Goal: Communication & Community: Answer question/provide support

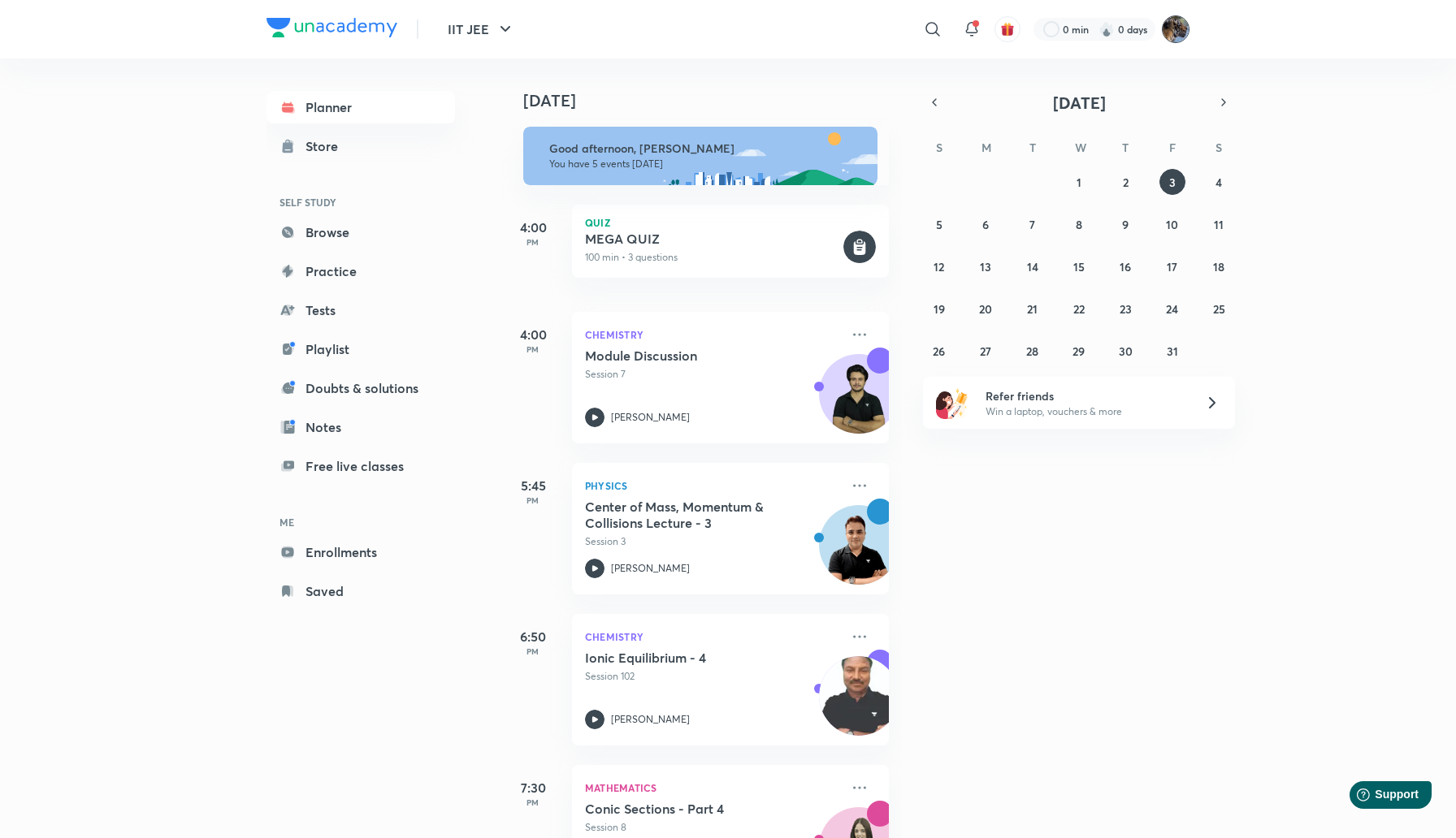
click at [1179, 25] on img at bounding box center [1176, 29] width 28 height 28
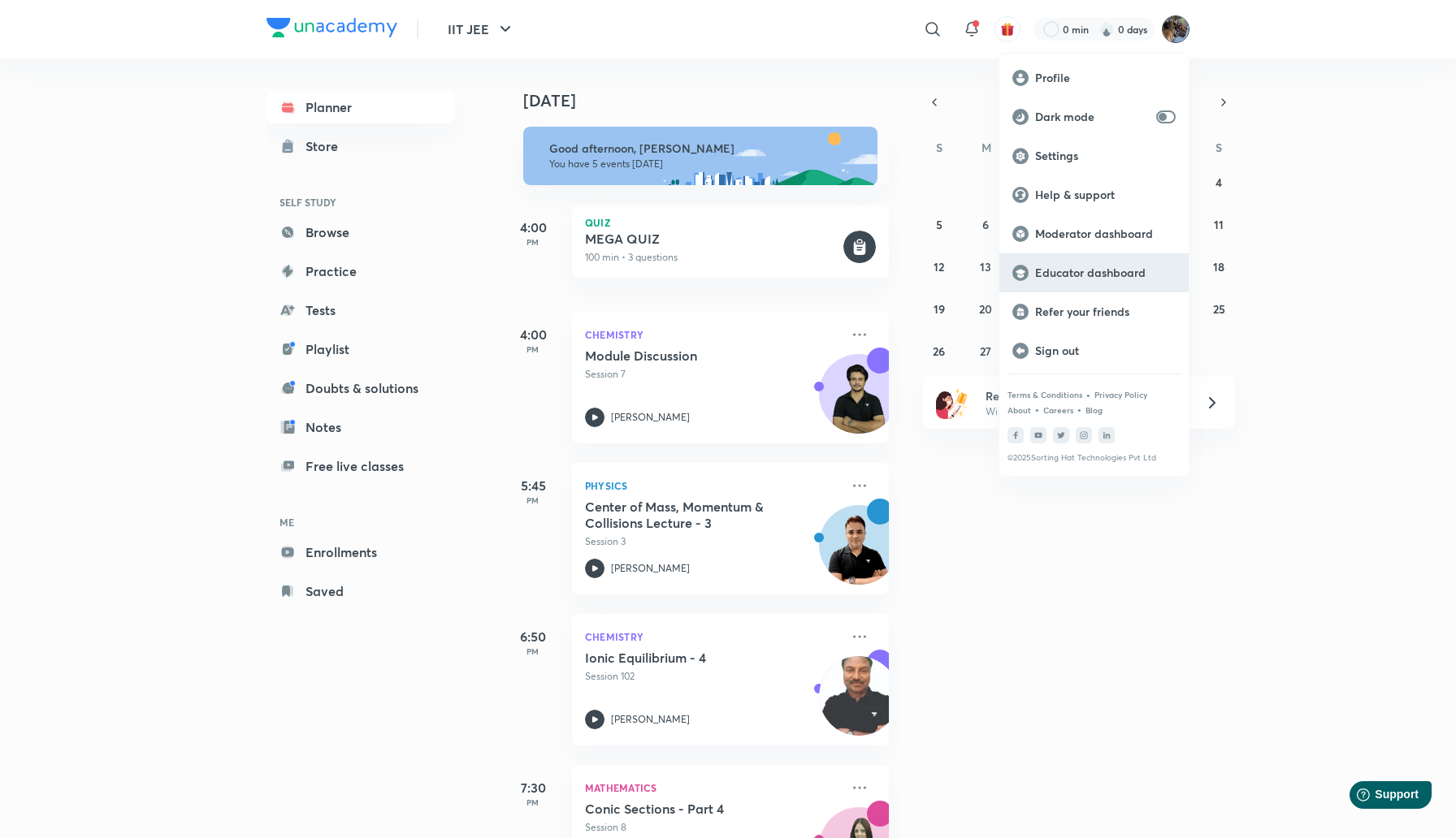
click at [1069, 273] on p "Educator dashboard" at bounding box center [1105, 273] width 140 height 14
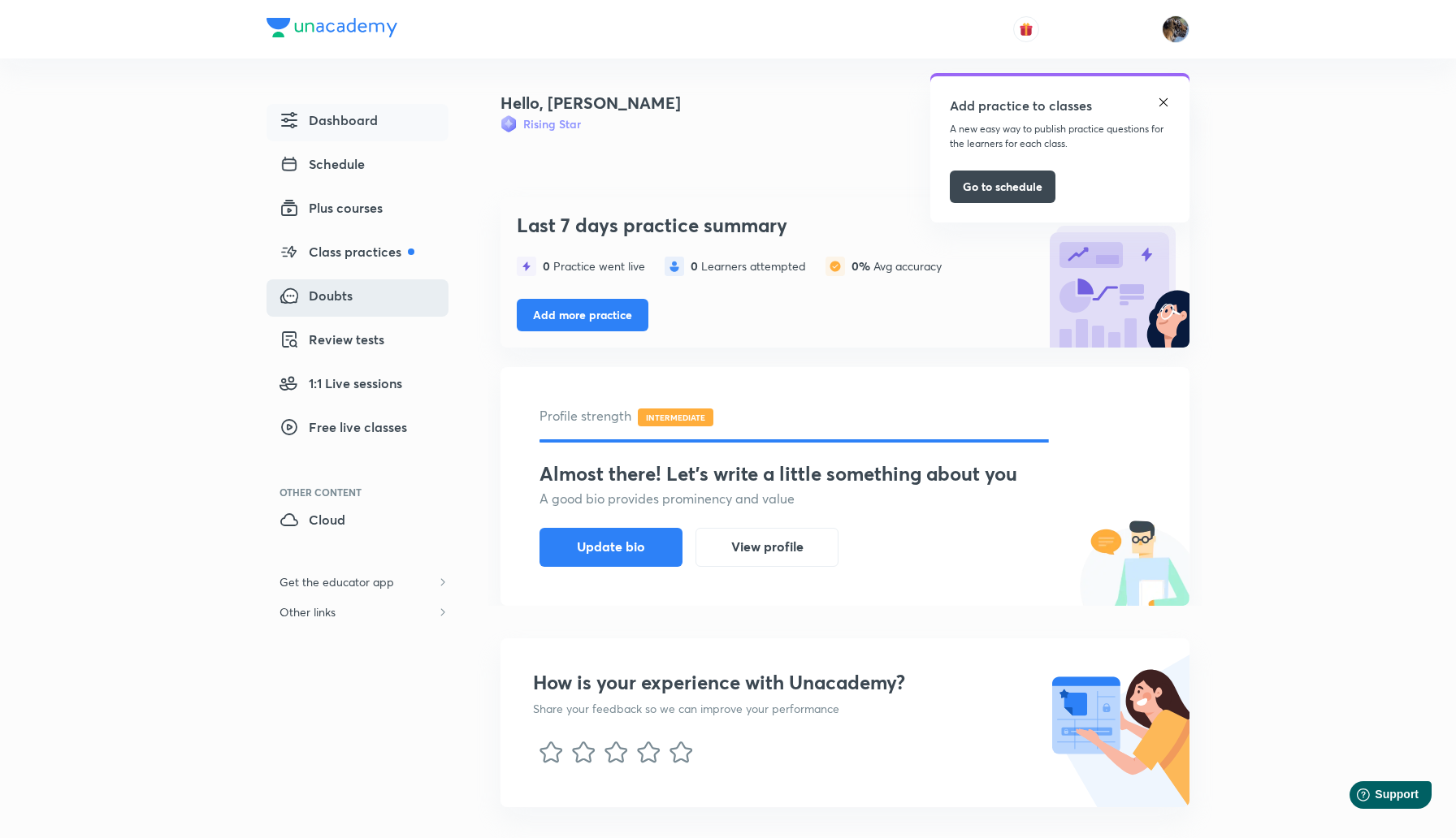
click at [334, 297] on span "Doubts" at bounding box center [316, 296] width 73 height 19
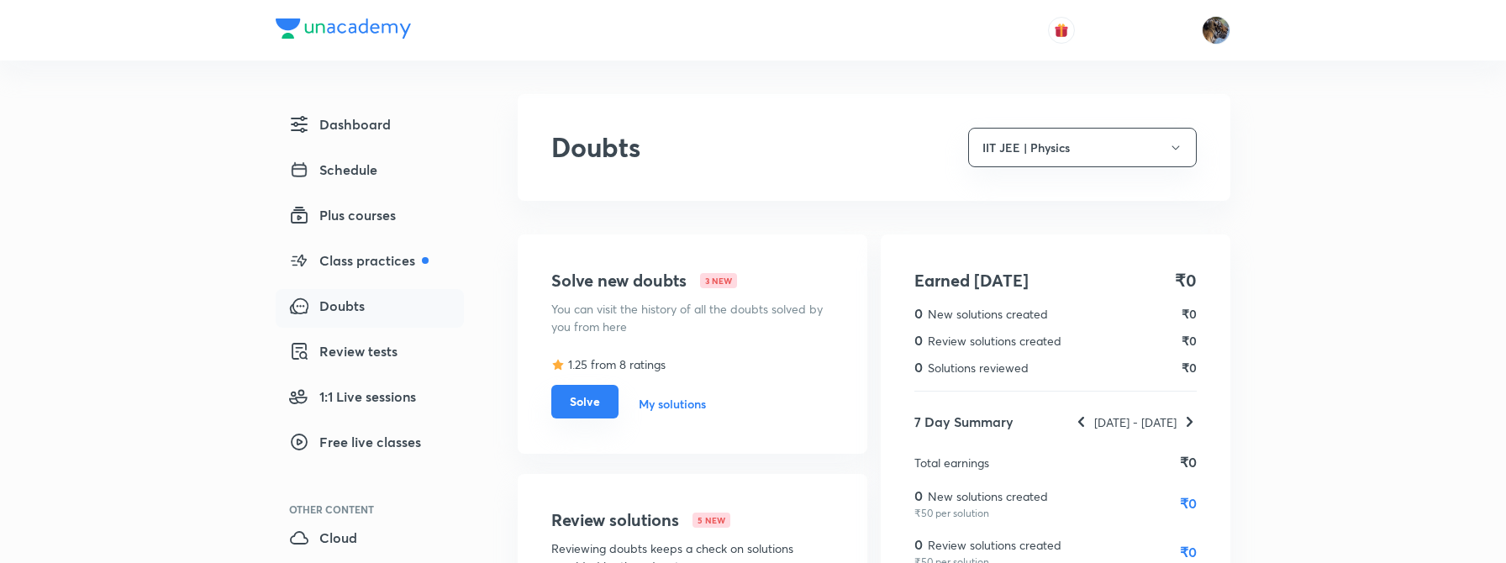
click at [583, 409] on button "Solve" at bounding box center [584, 402] width 67 height 34
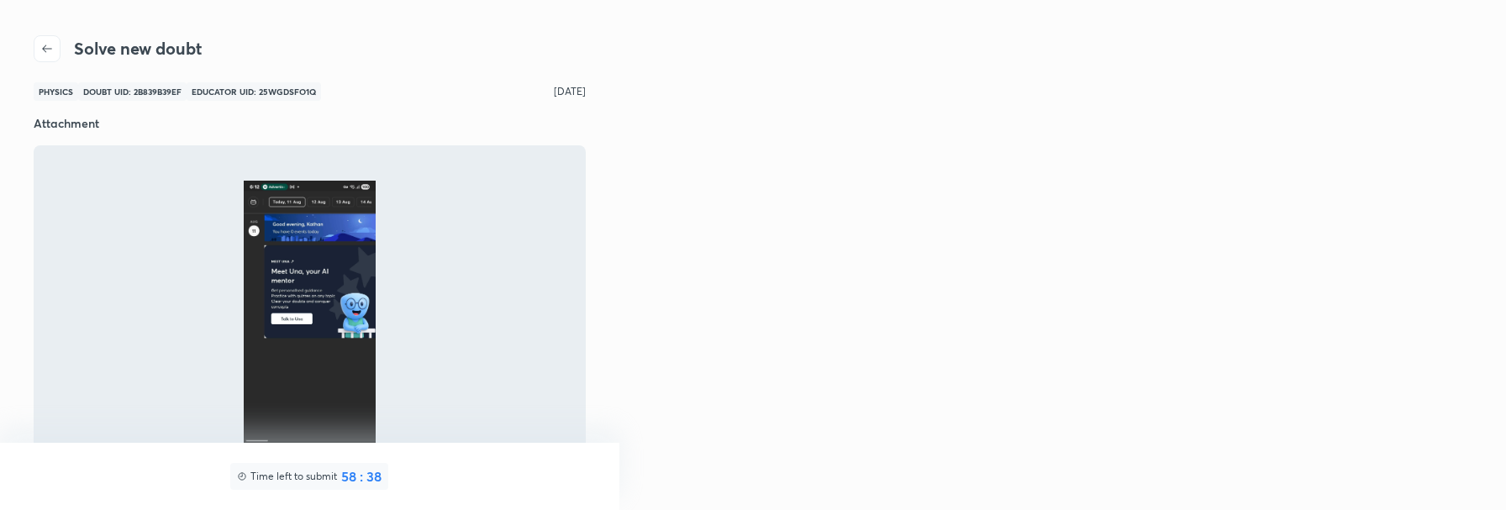
scroll to position [3, 0]
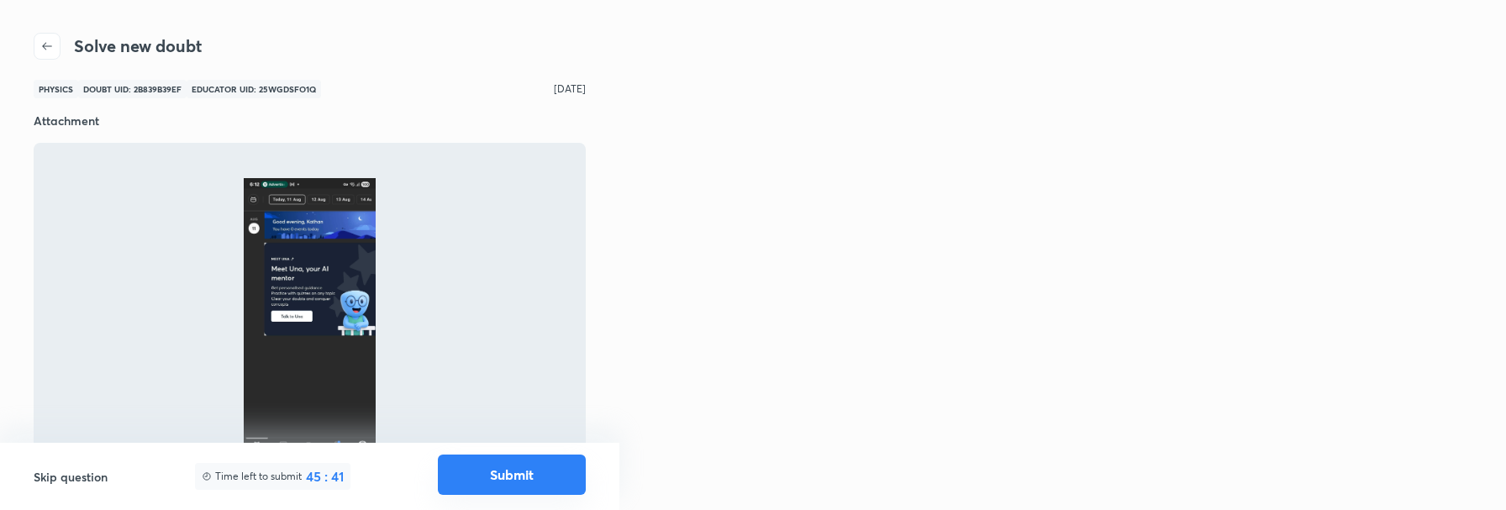
click at [493, 481] on button "Submit" at bounding box center [512, 475] width 148 height 40
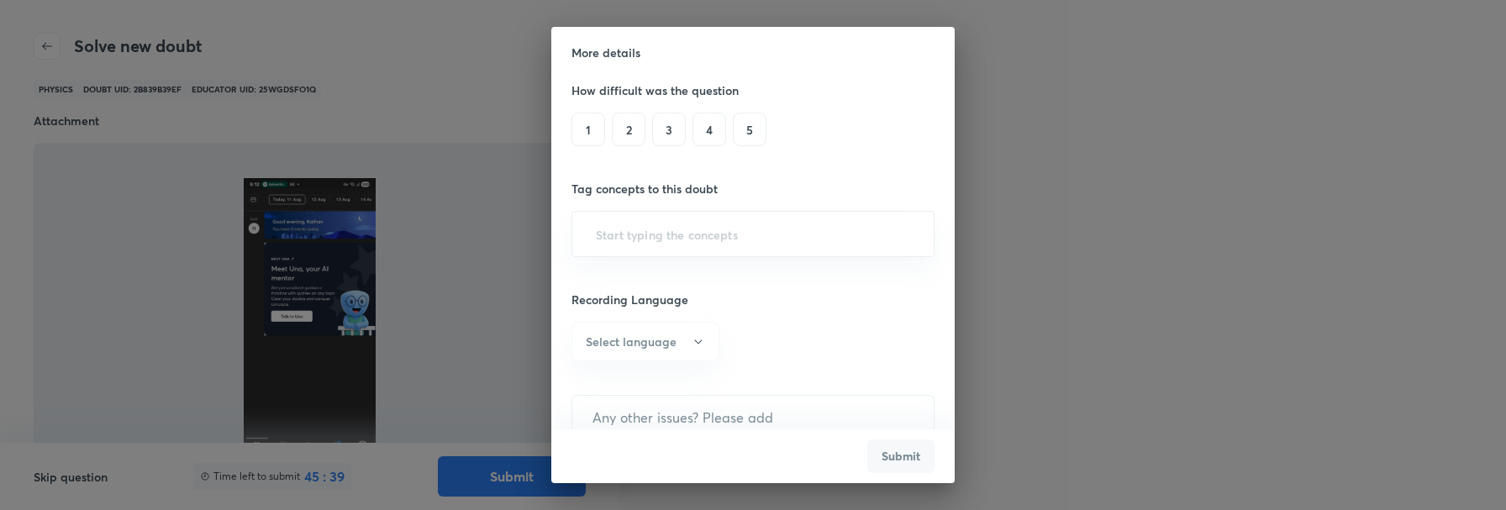
click at [629, 123] on h6 "2" at bounding box center [629, 130] width 34 height 34
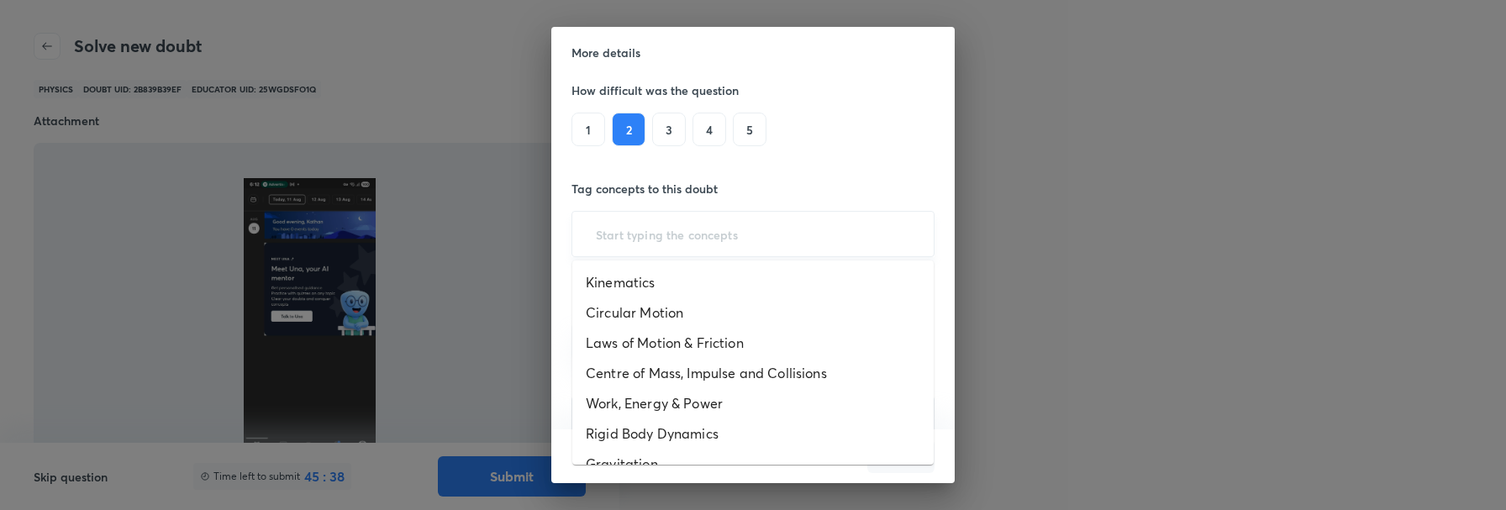
click at [711, 240] on input "text" at bounding box center [753, 234] width 321 height 31
click at [638, 278] on li "Kinematics" at bounding box center [752, 282] width 361 height 30
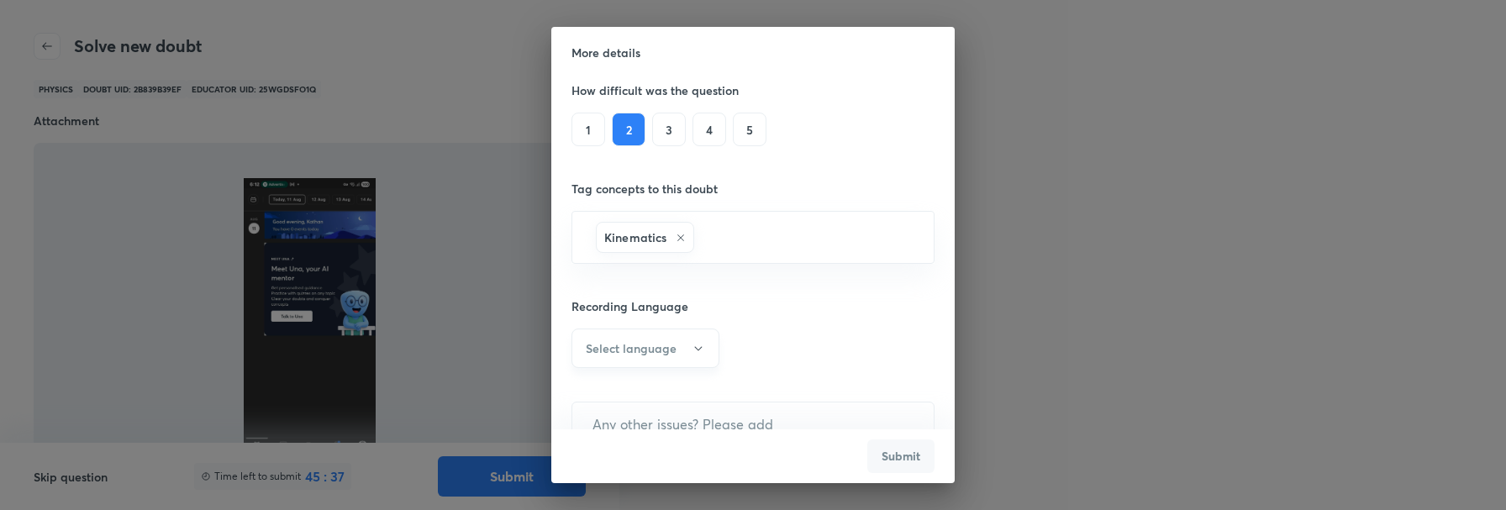
click at [640, 353] on h6 "Select language" at bounding box center [631, 349] width 91 height 18
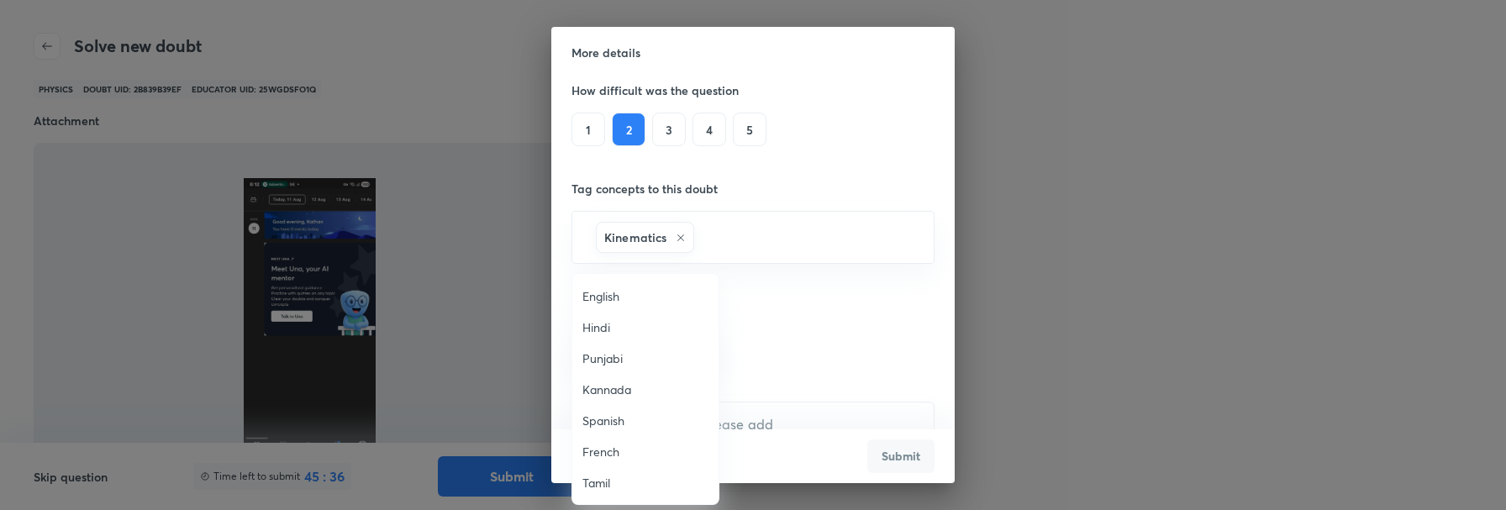
click at [602, 297] on span "English" at bounding box center [646, 296] width 126 height 18
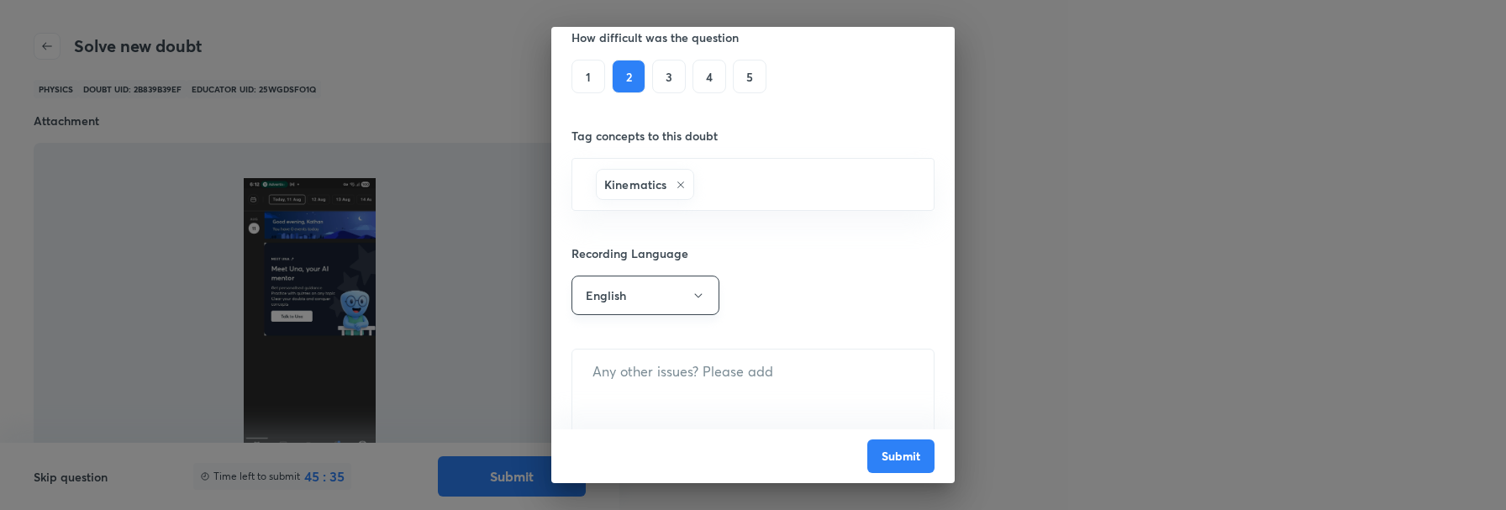
scroll to position [71, 0]
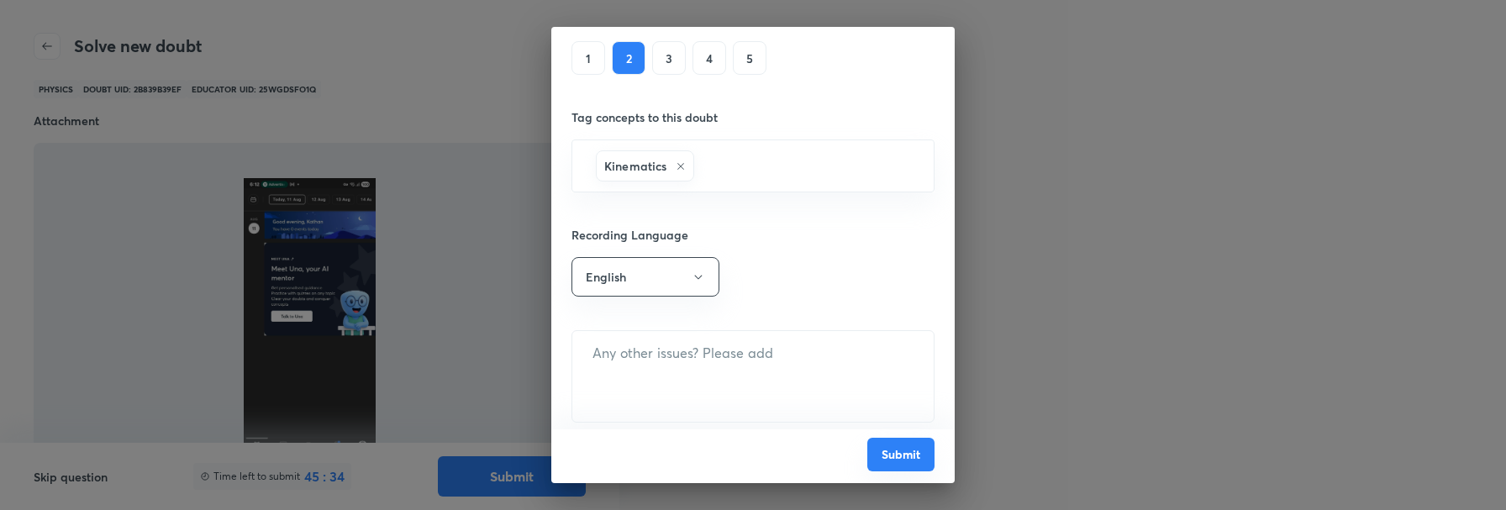
click at [898, 452] on button "Submit" at bounding box center [900, 455] width 67 height 34
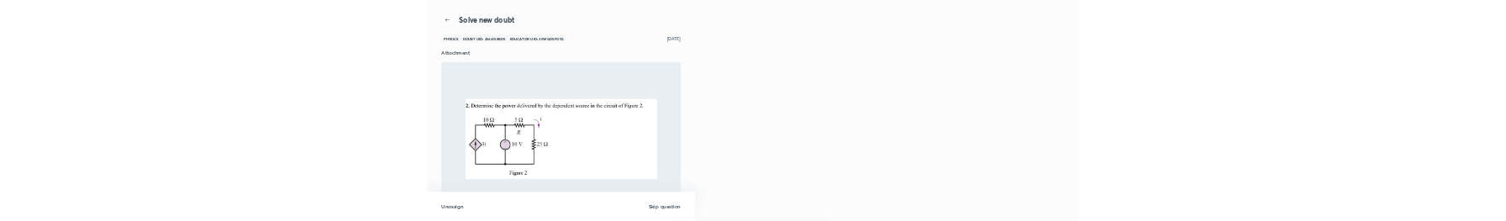
scroll to position [65, 0]
